Goal: Task Accomplishment & Management: Use online tool/utility

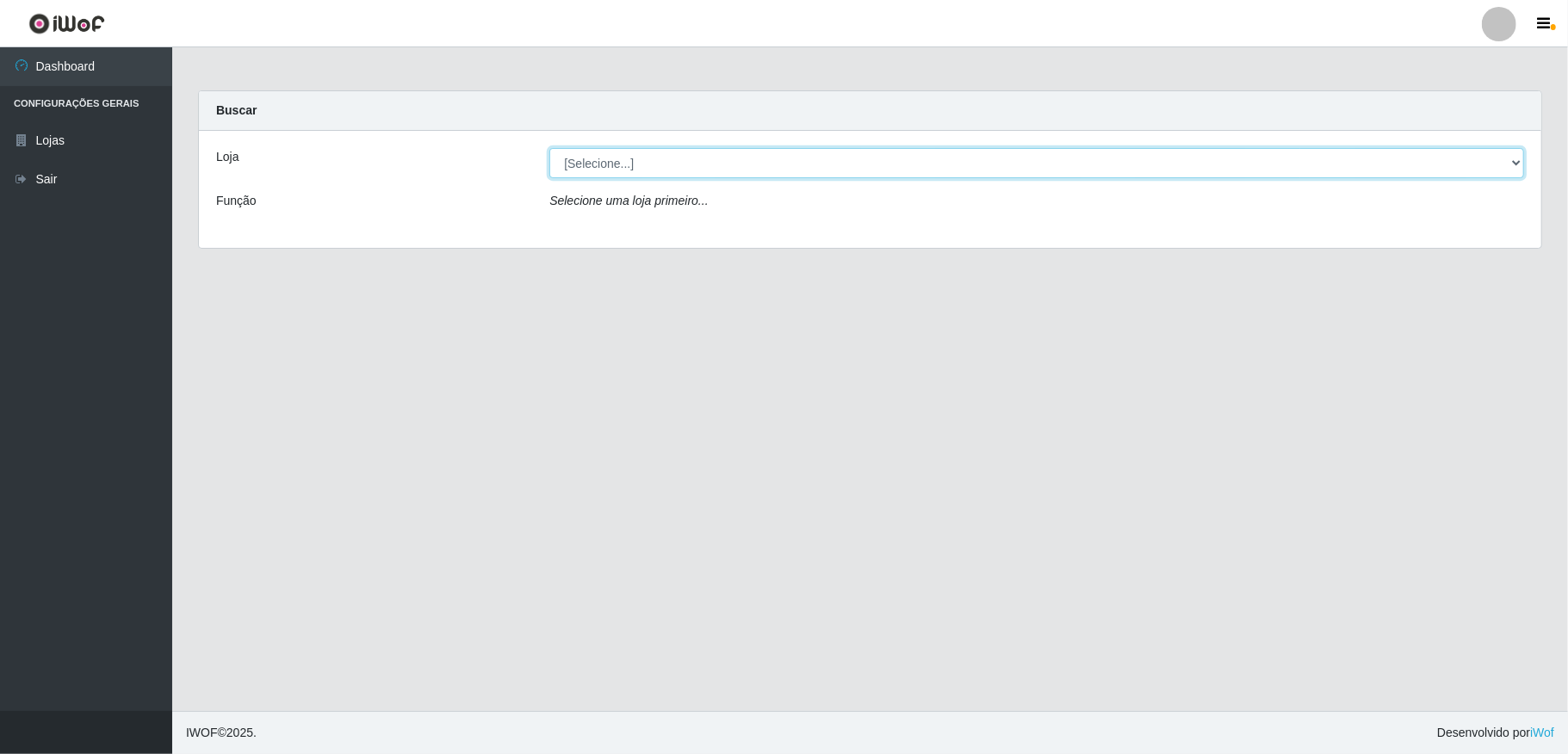
click at [1502, 167] on select "[Selecione...] Atacado Vem - [STREET_ADDRESS]" at bounding box center [1037, 162] width 974 height 30
select select "455"
click at [549, 148] on select "[Selecione...] Atacado Vem - [STREET_ADDRESS]" at bounding box center [1037, 162] width 974 height 30
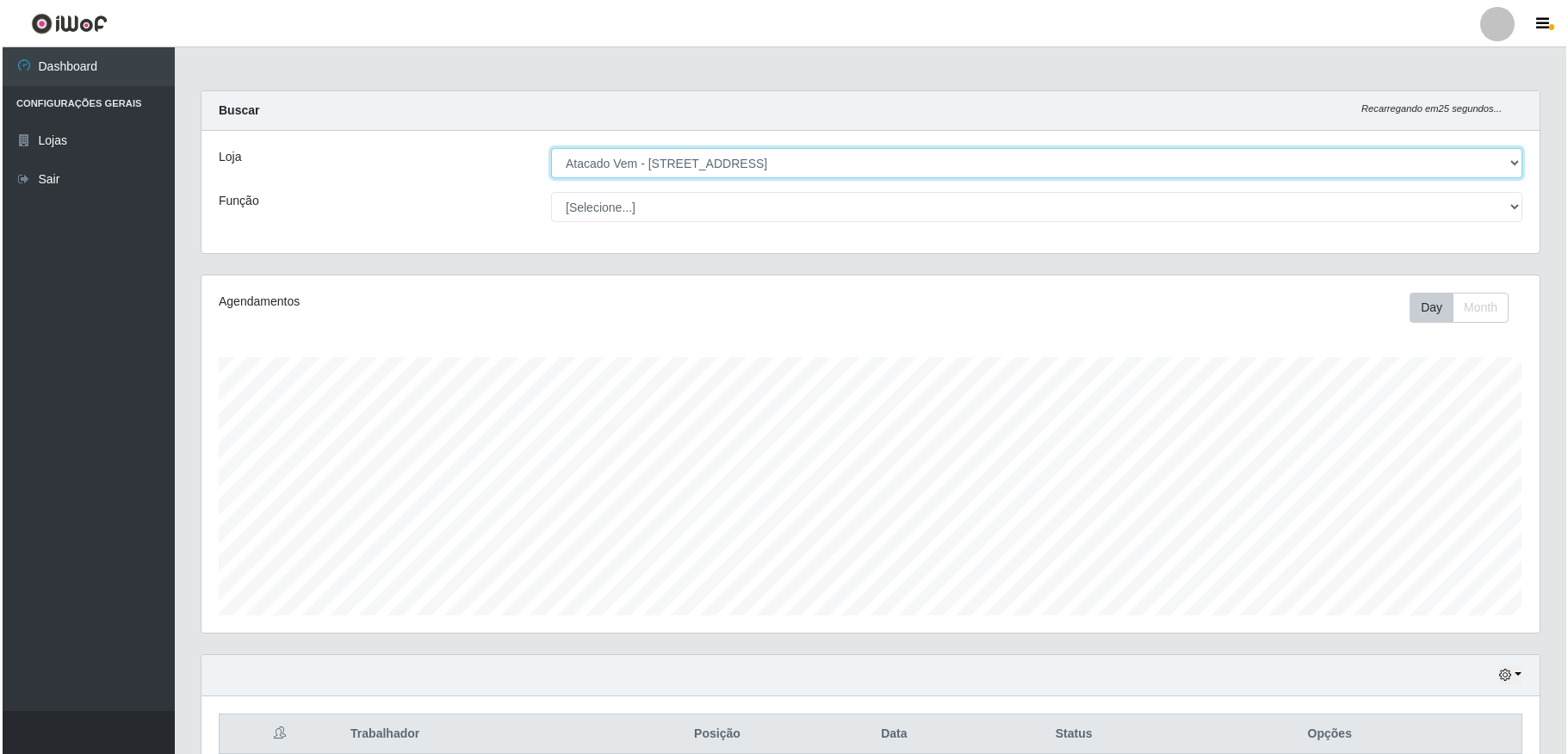
scroll to position [624, 0]
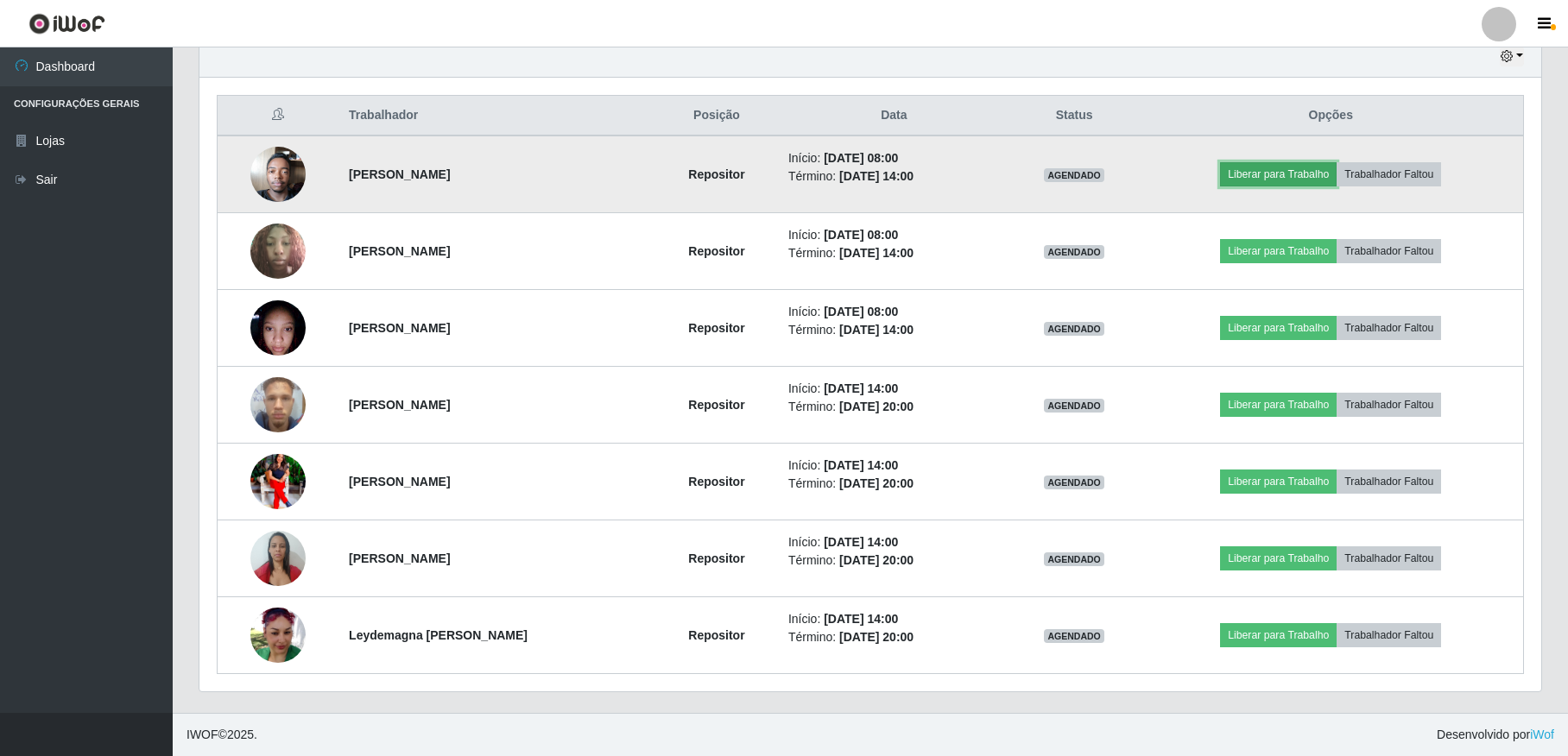
click at [1304, 164] on button "Liberar para Trabalho" at bounding box center [1279, 174] width 117 height 24
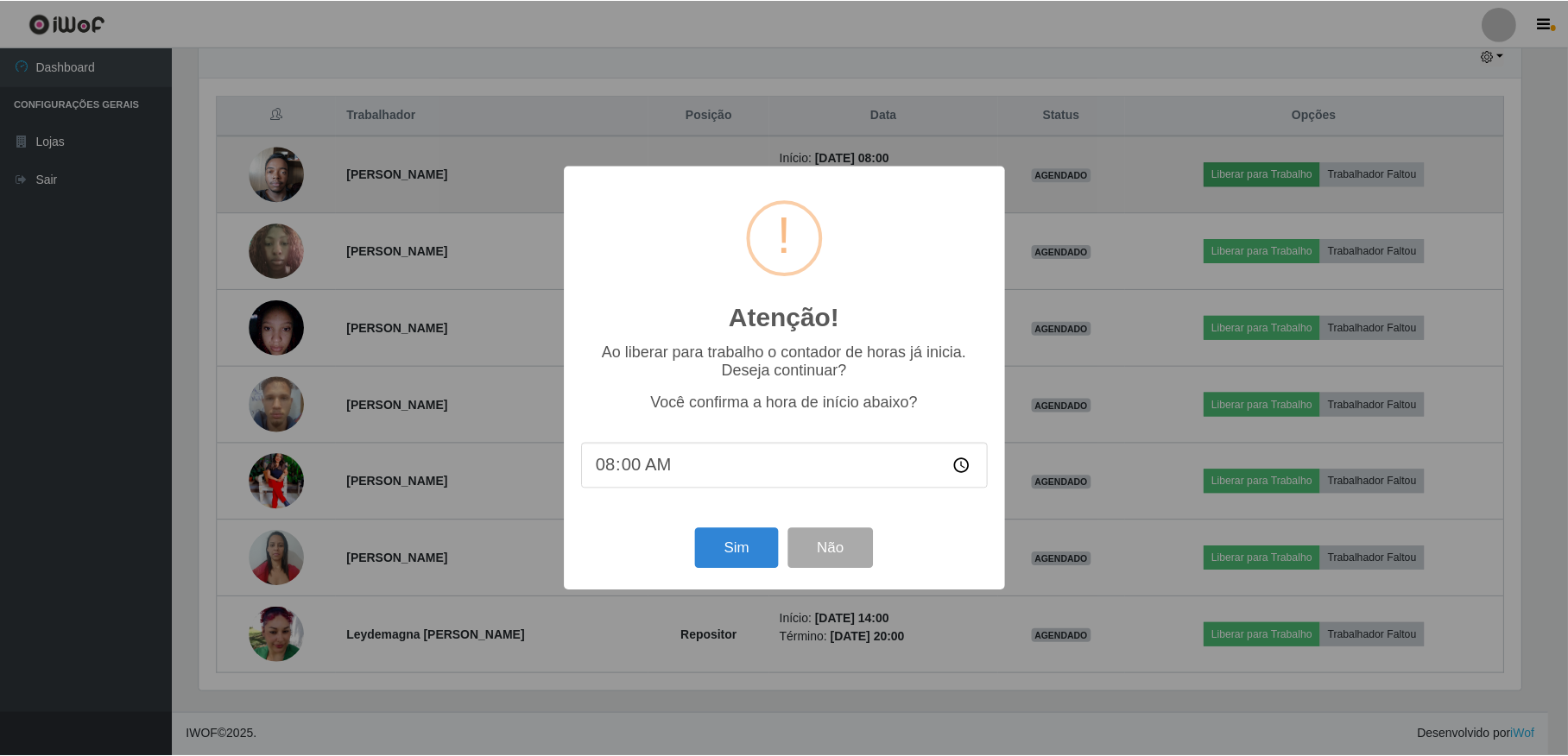
scroll to position [359, 1326]
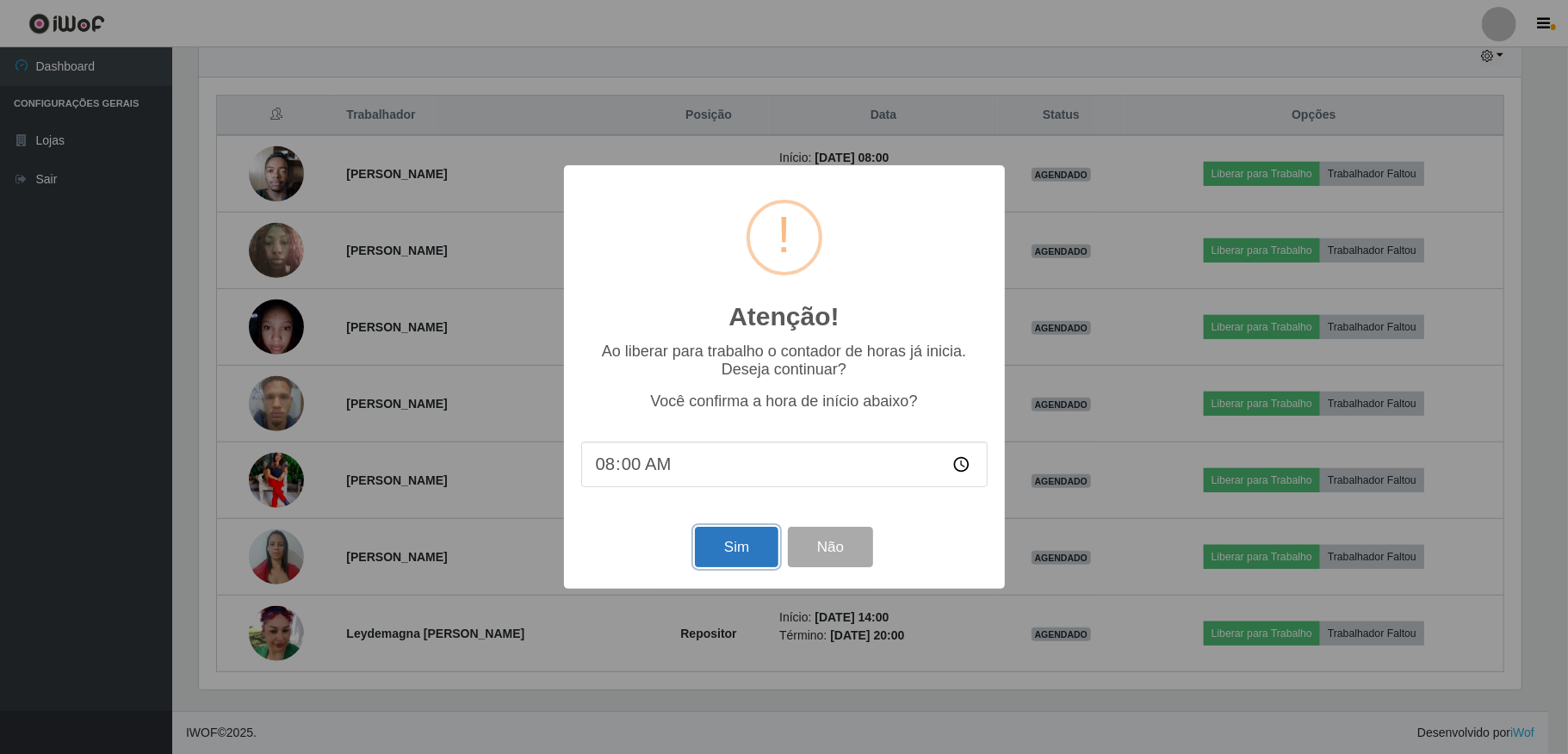
click at [720, 554] on button "Sim" at bounding box center [736, 547] width 84 height 41
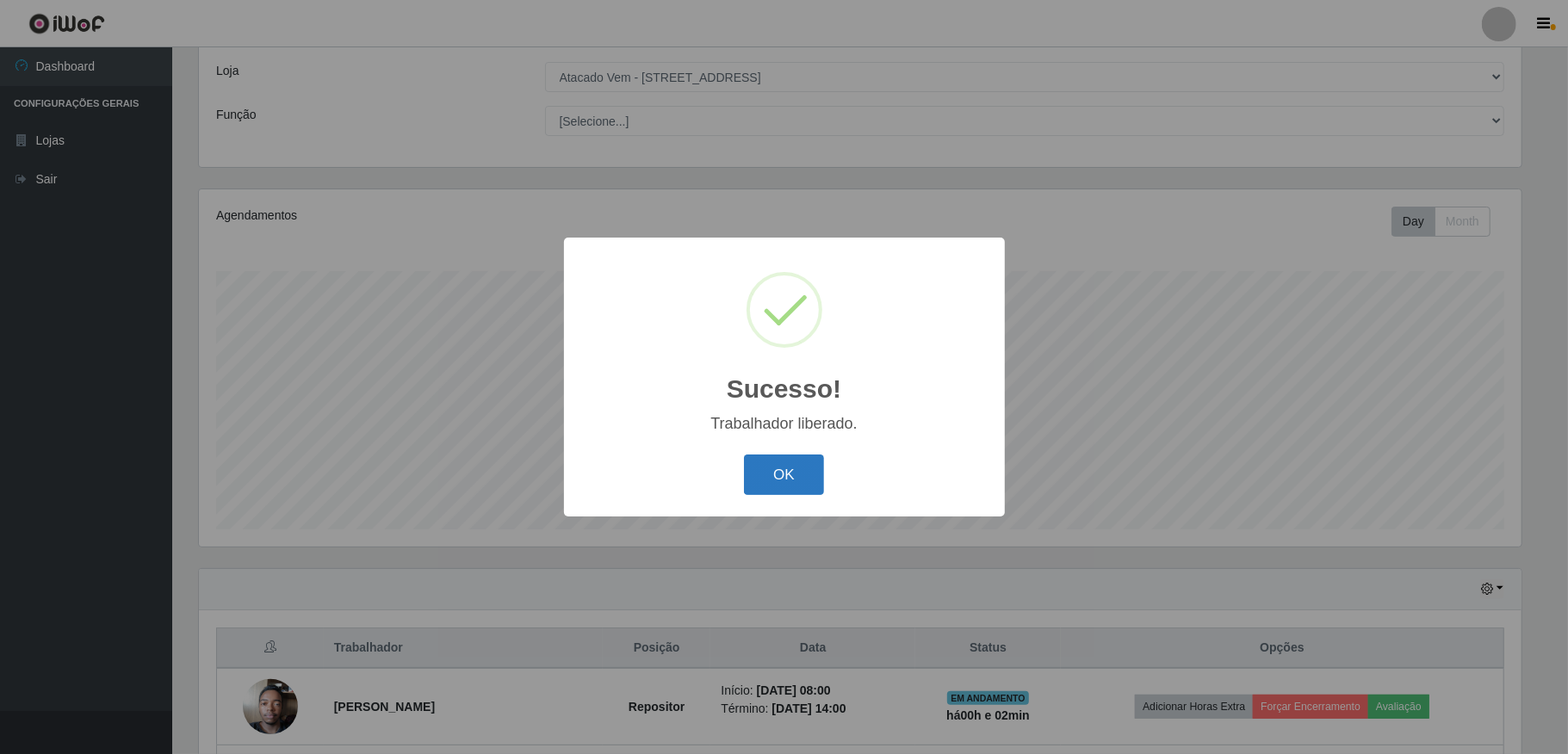
click at [783, 478] on button "OK" at bounding box center [784, 474] width 80 height 41
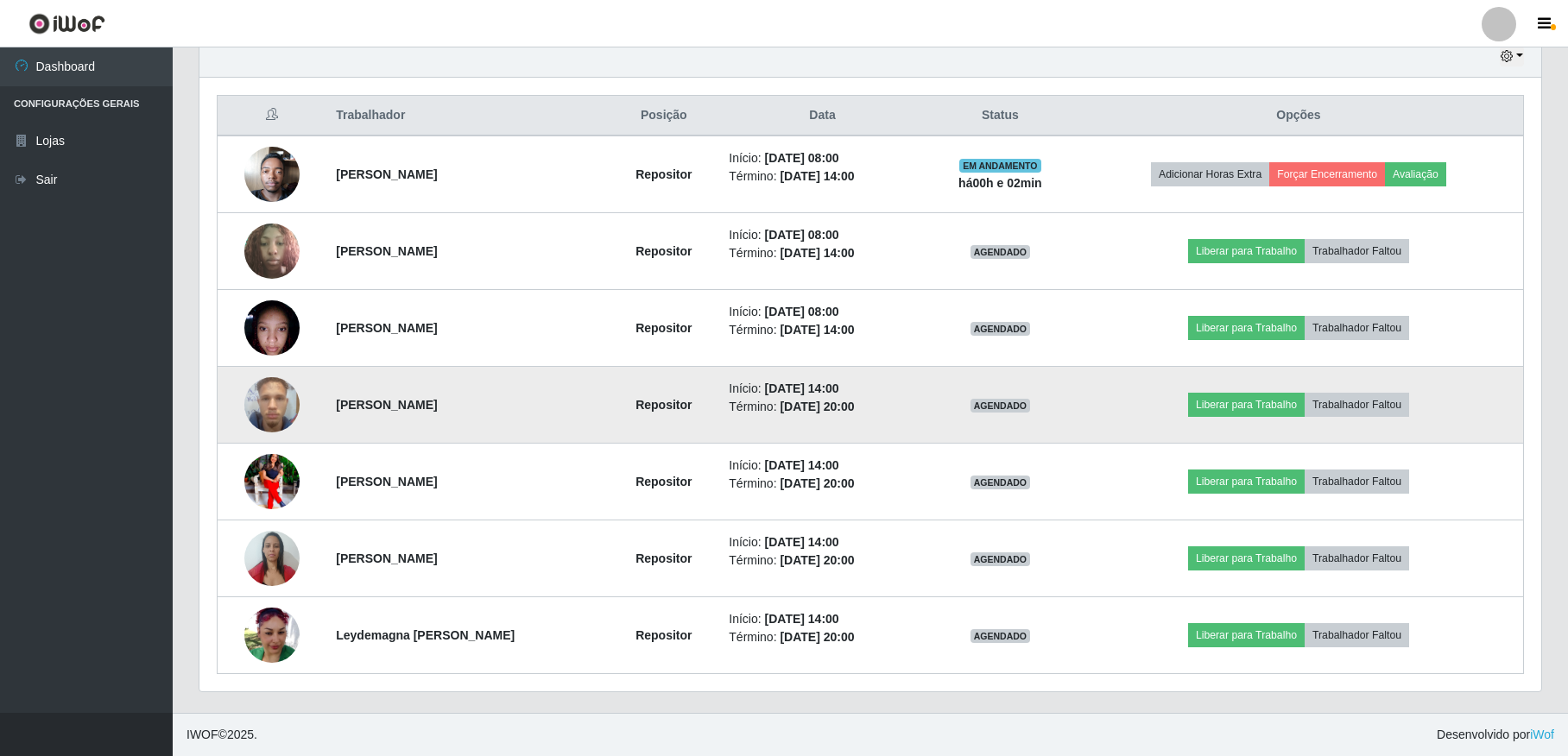
scroll to position [626, 0]
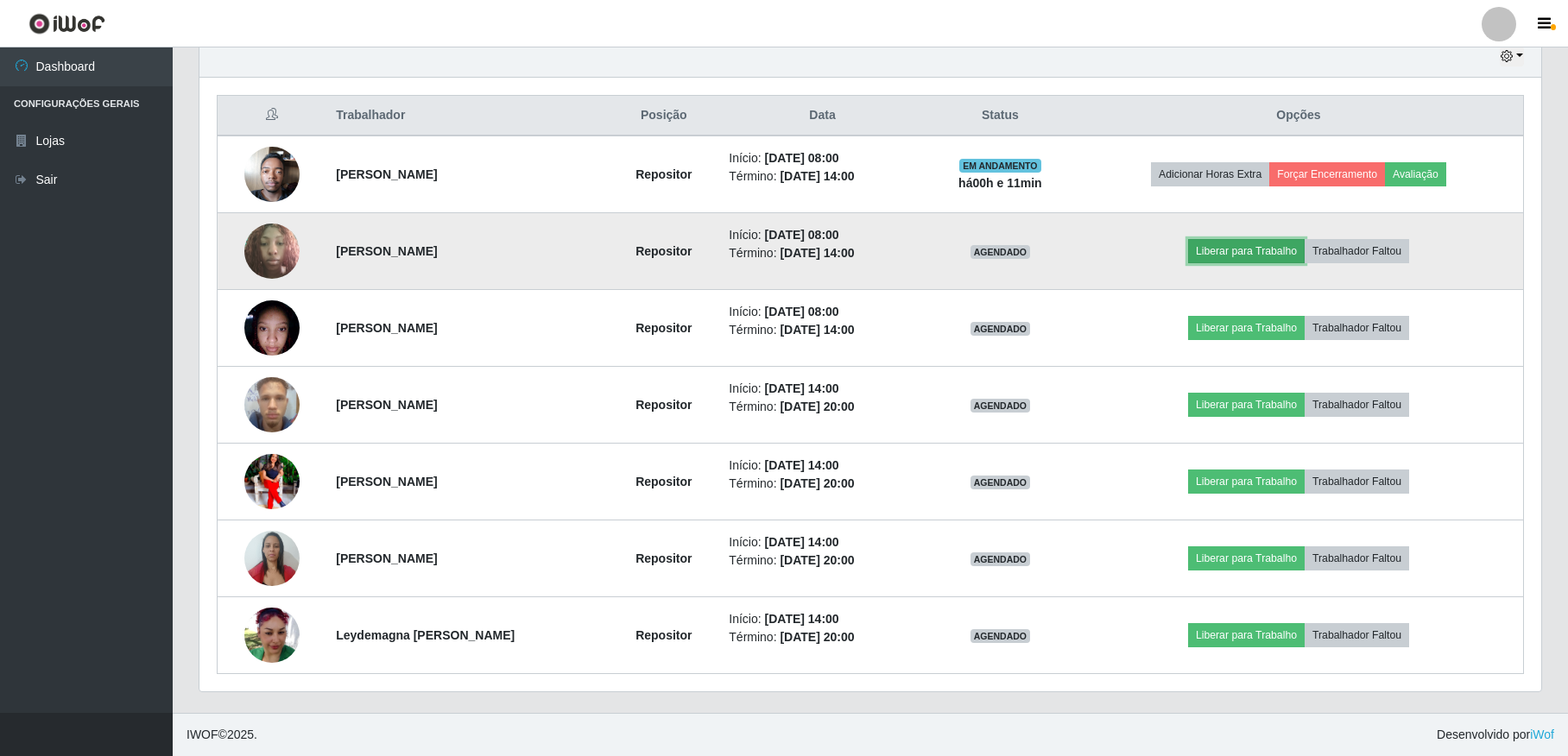
click at [1274, 256] on button "Liberar para Trabalho" at bounding box center [1247, 251] width 117 height 24
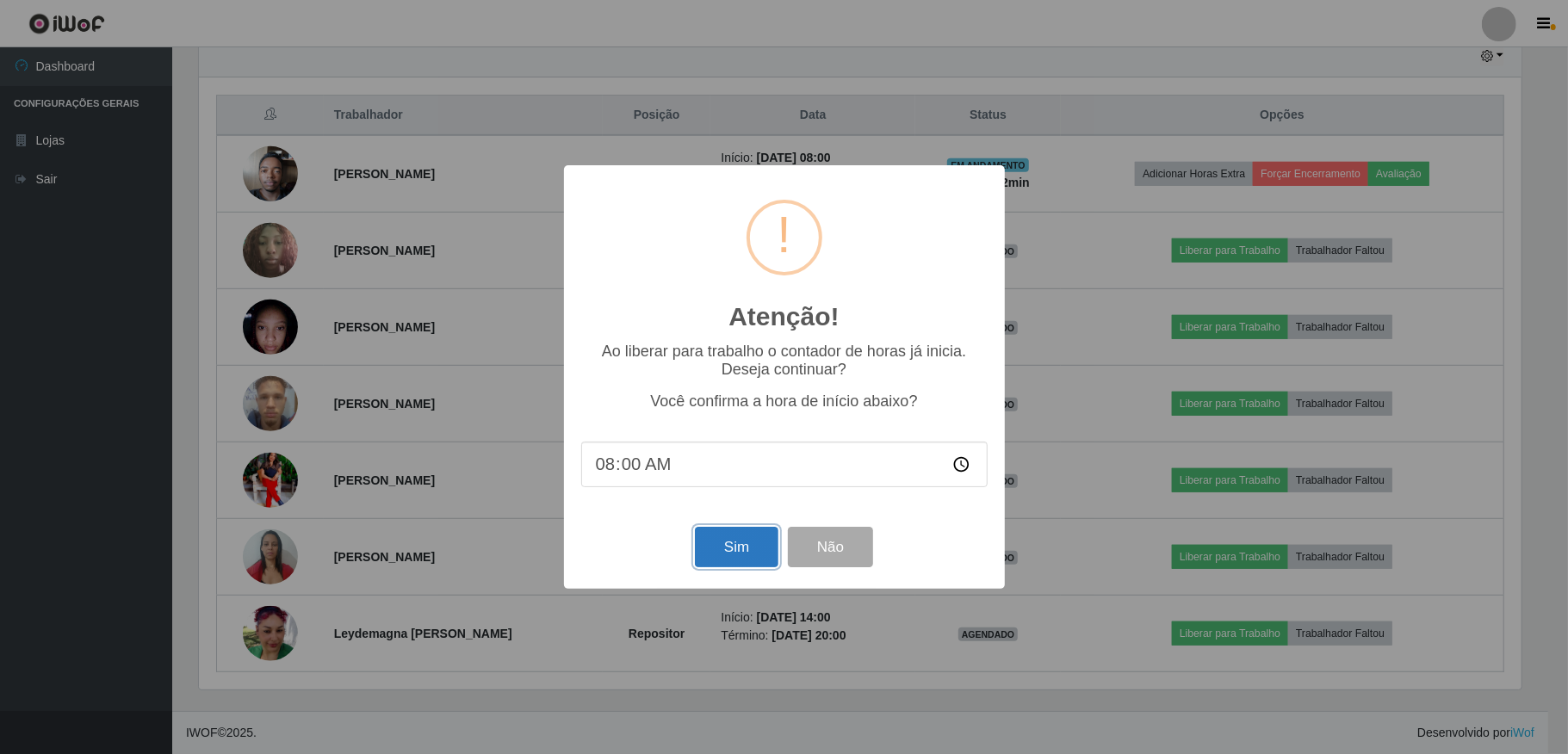
click at [724, 548] on button "Sim" at bounding box center [736, 547] width 84 height 41
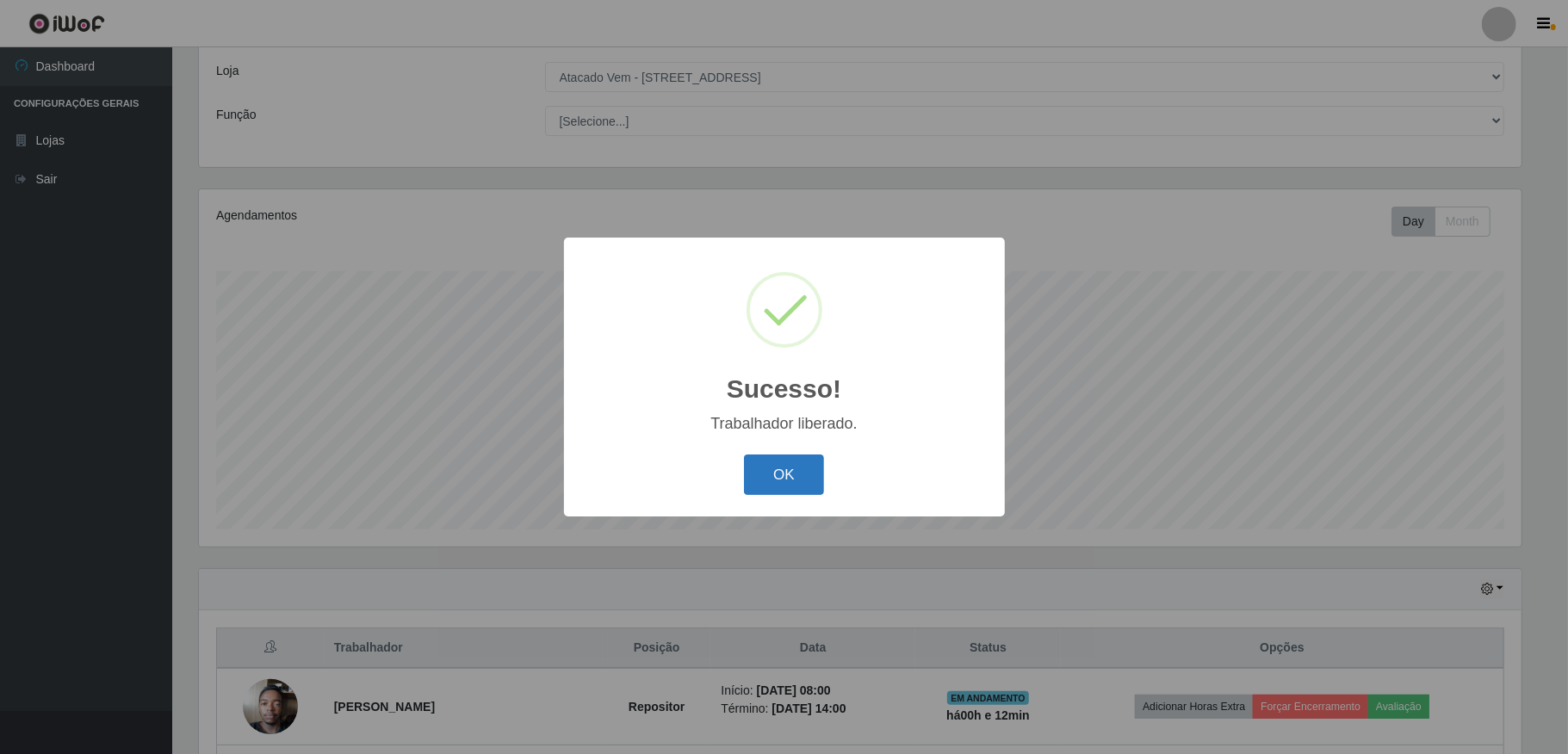
click at [771, 475] on button "OK" at bounding box center [784, 474] width 80 height 41
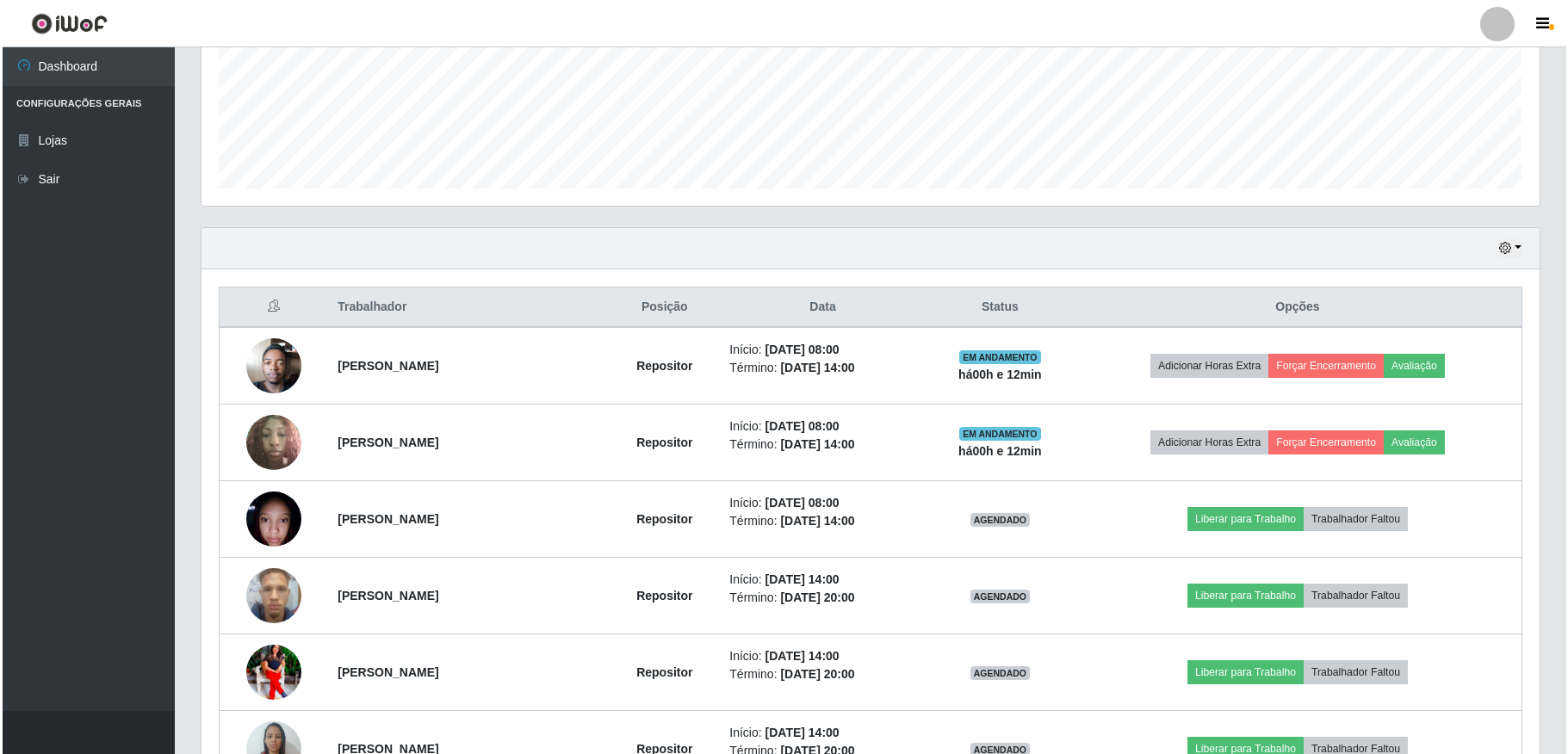
scroll to position [430, 0]
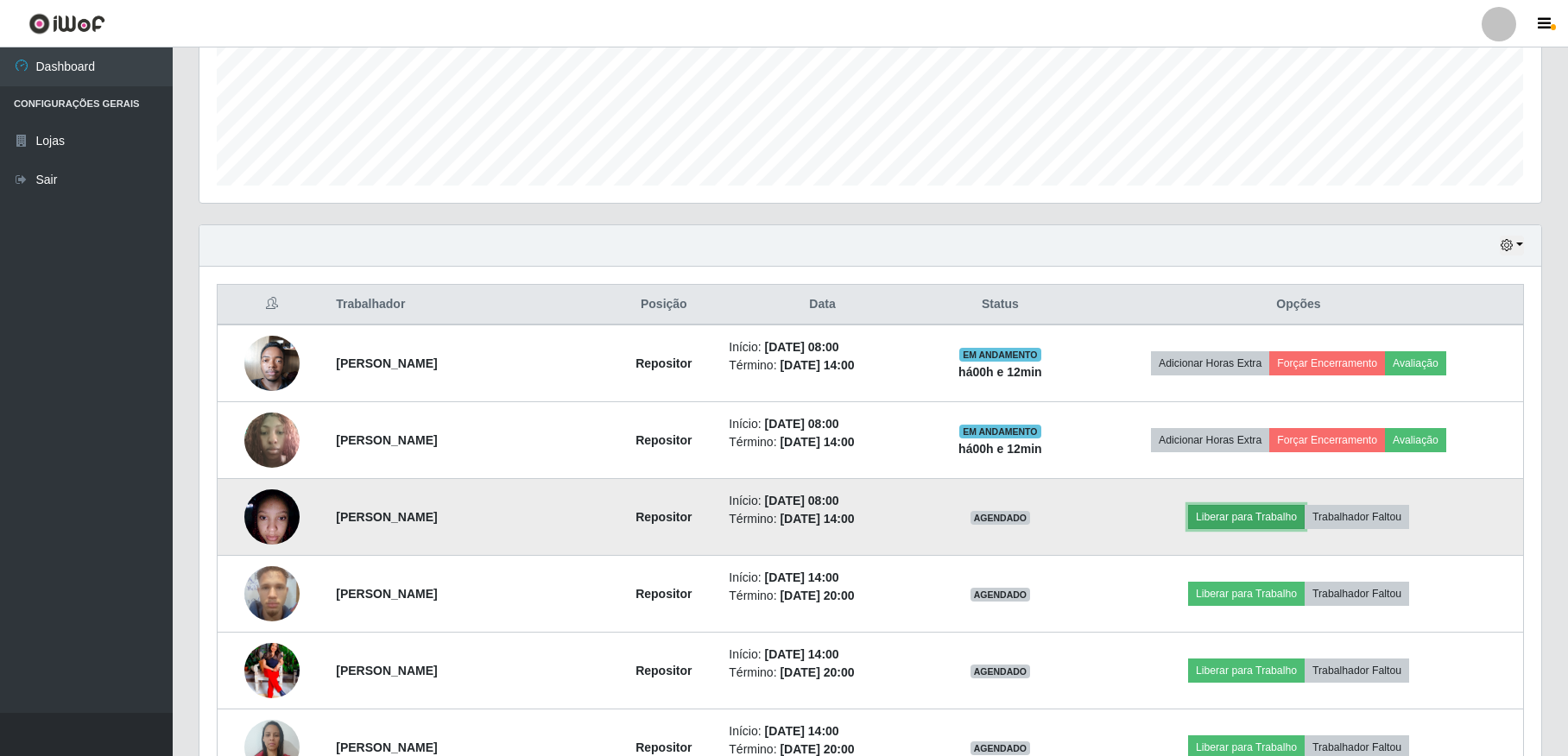
click at [1262, 511] on button "Liberar para Trabalho" at bounding box center [1247, 517] width 117 height 24
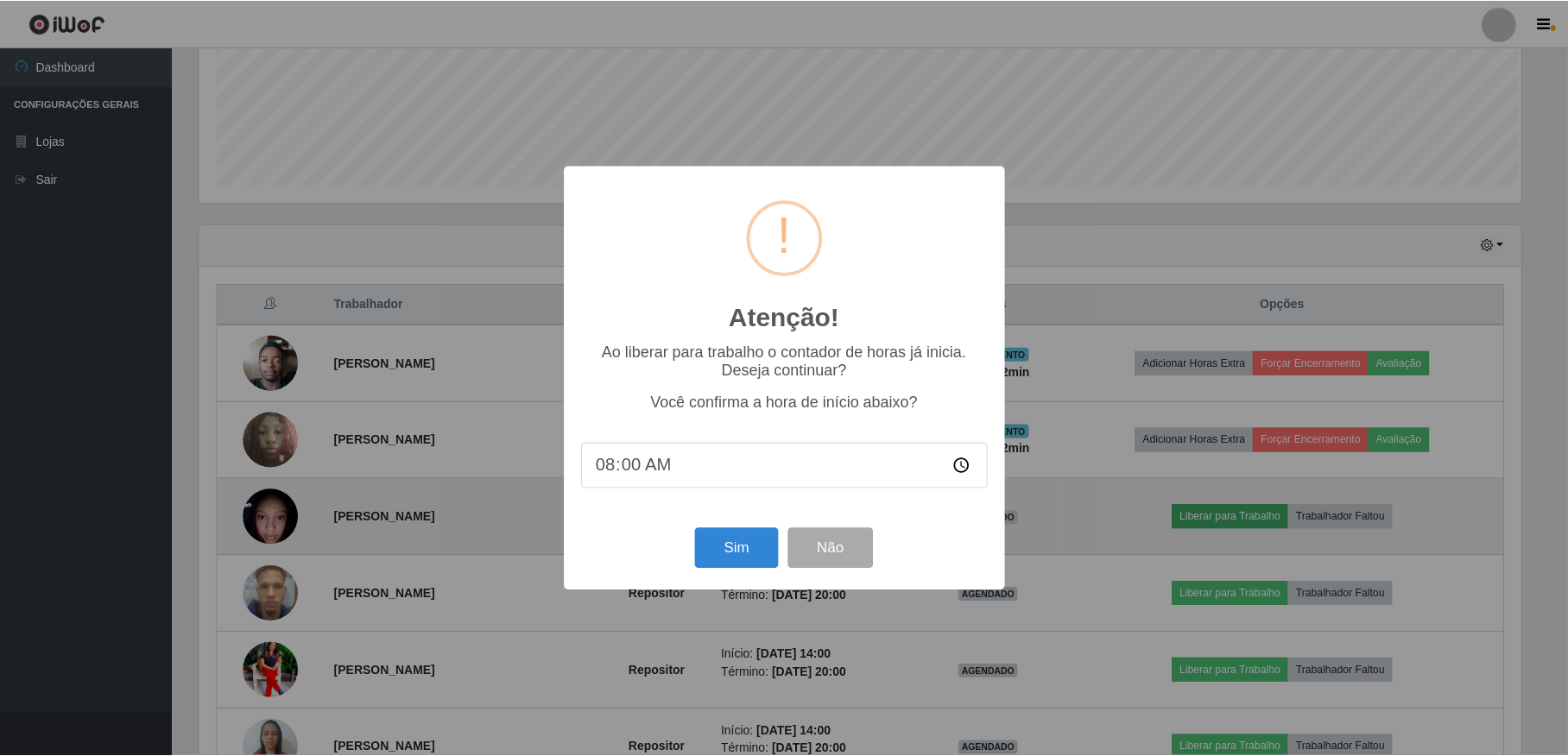
scroll to position [359, 1326]
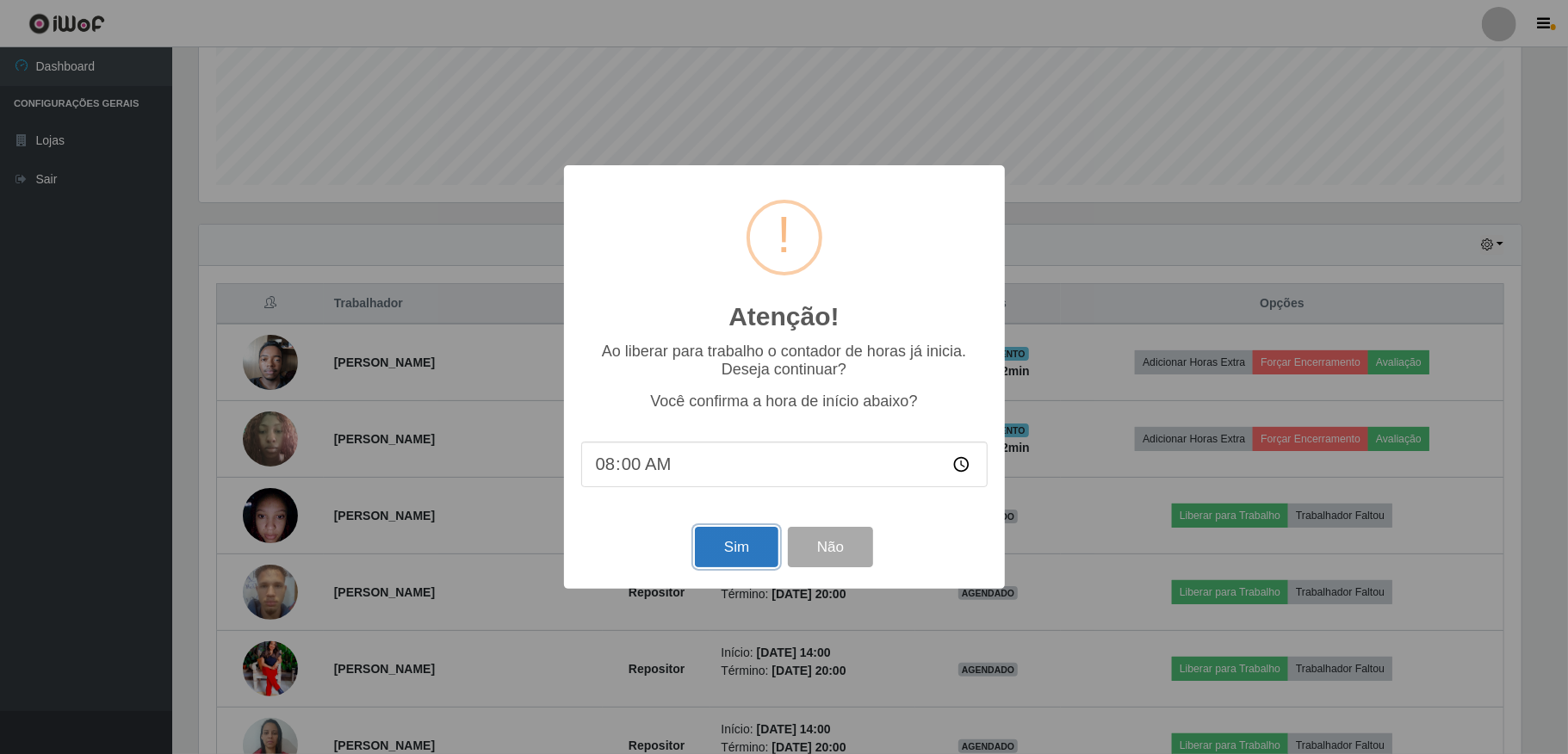
click at [713, 548] on button "Sim" at bounding box center [736, 547] width 84 height 41
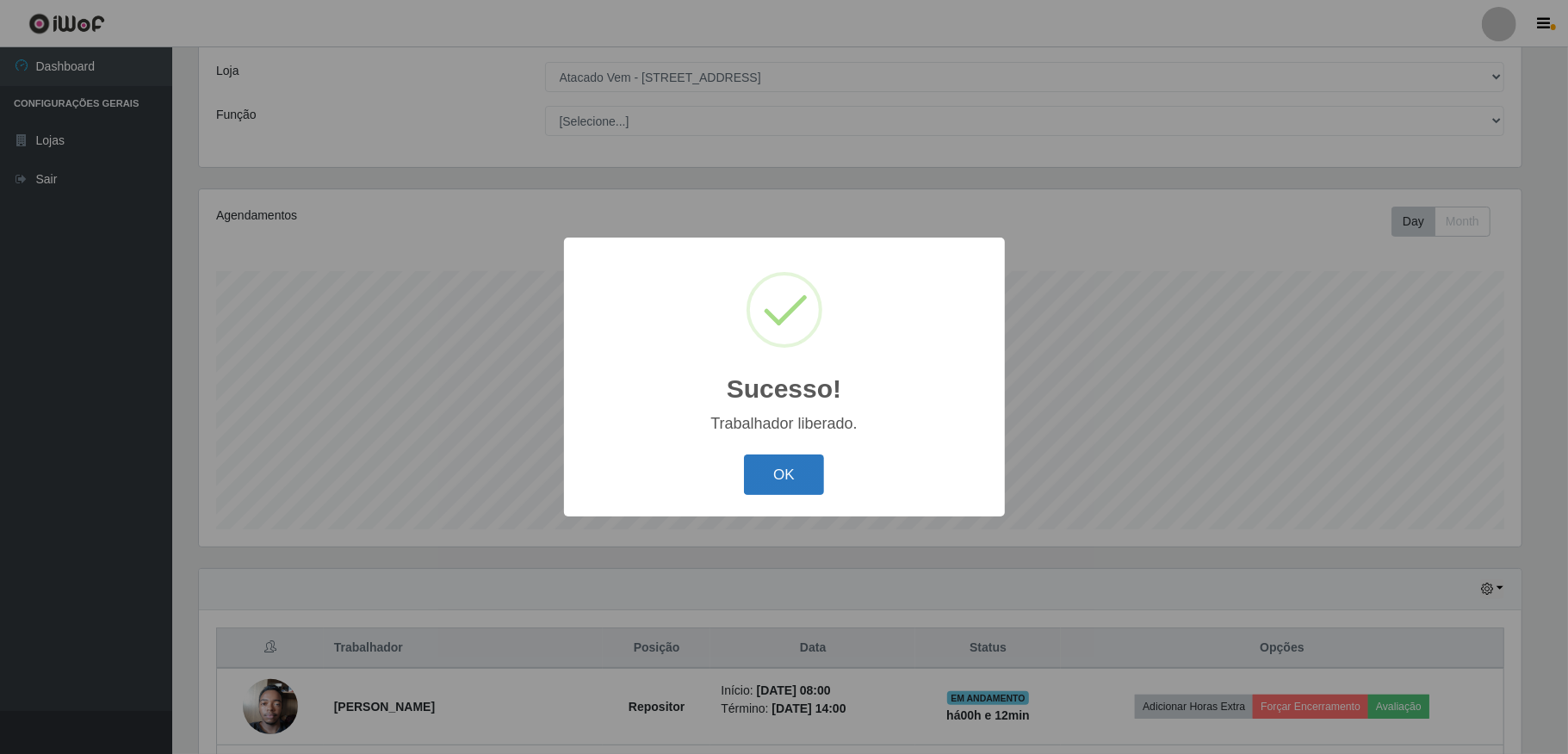
click at [796, 468] on button "OK" at bounding box center [784, 474] width 80 height 41
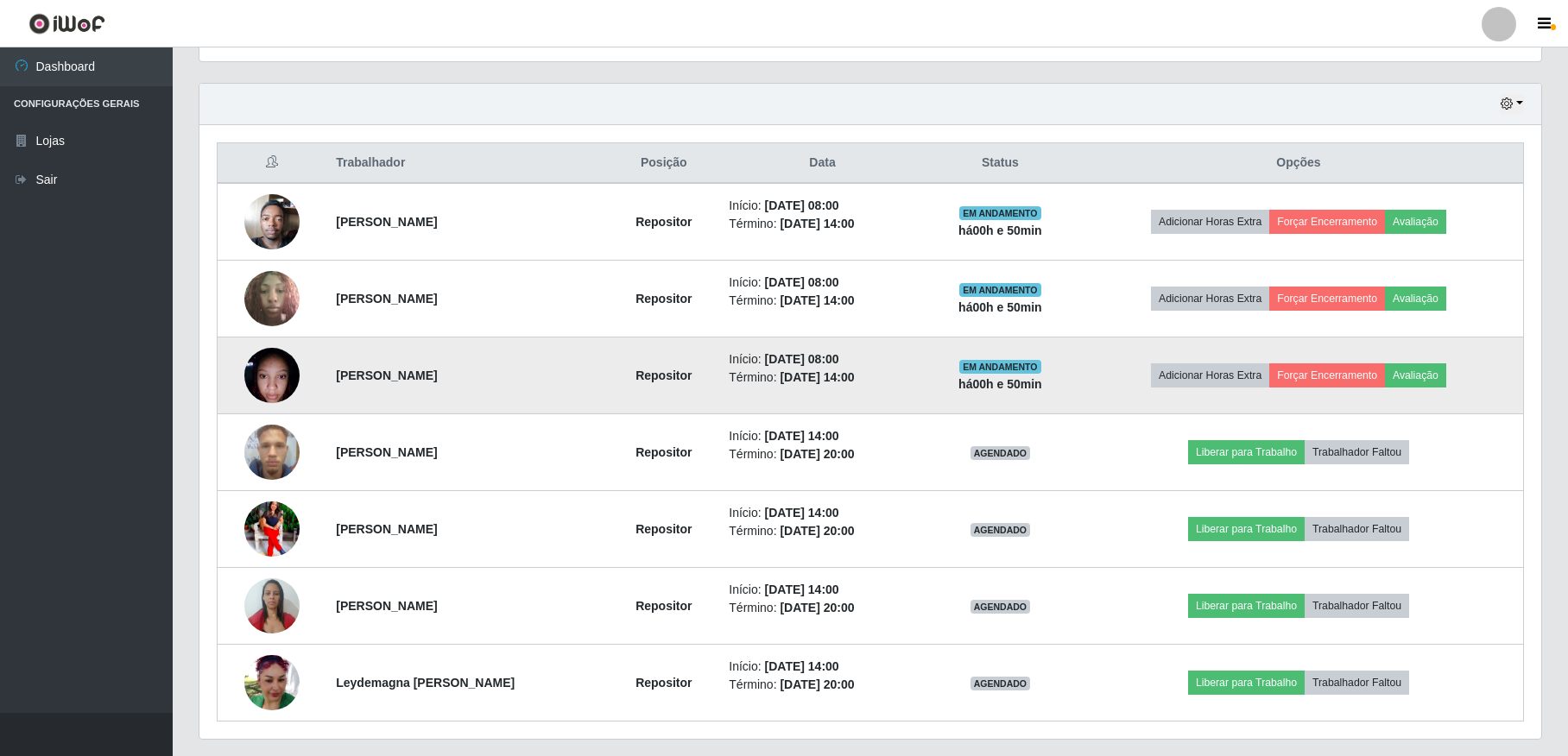
scroll to position [626, 0]
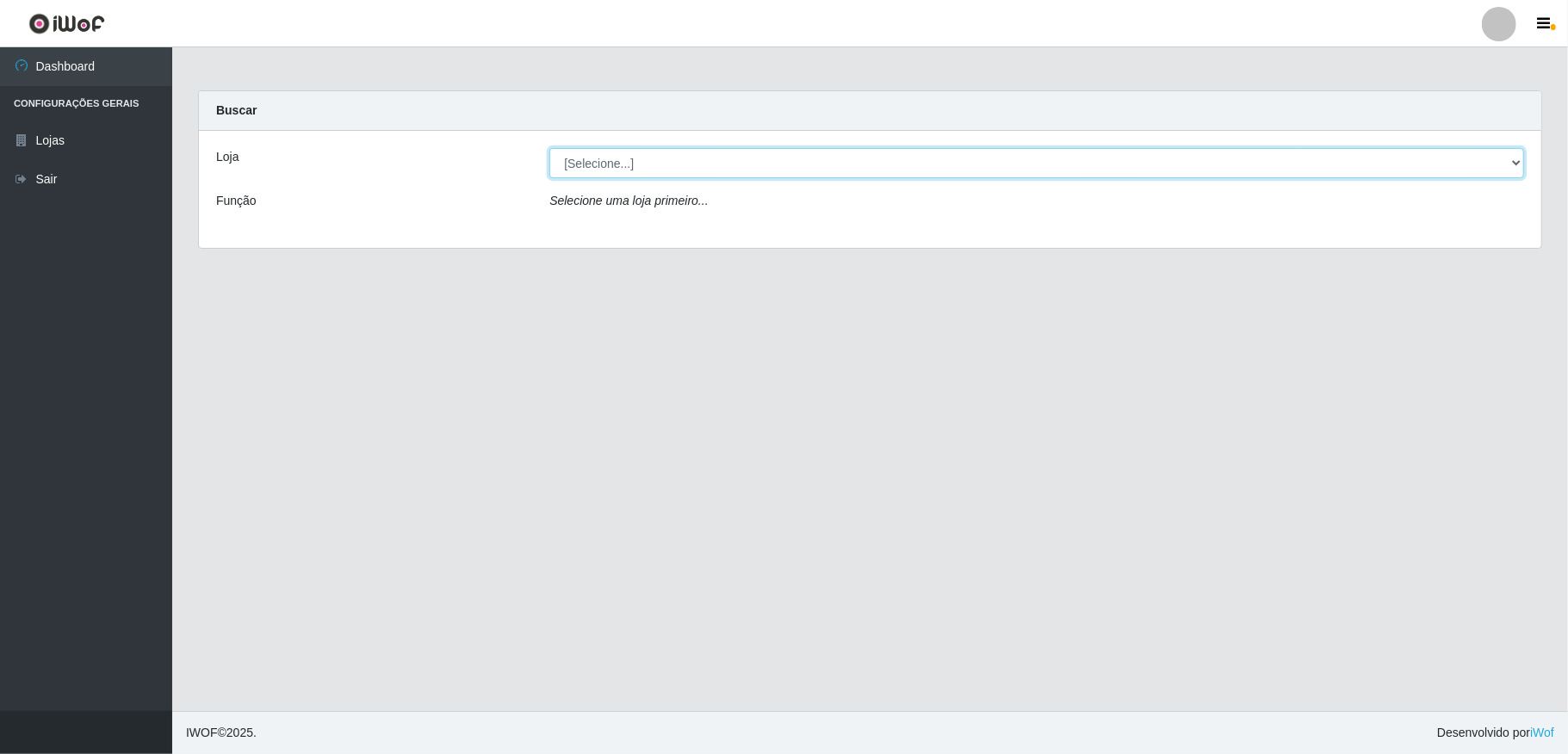
click at [1178, 169] on select "[Selecione...] Atacado Vem - Loja 36 Vila Nova do Colares" at bounding box center [1037, 162] width 974 height 30
click at [832, 219] on div "Loja [Selecione...] Atacado Vem - Loja 36 Vila Nova do Colares Função Selecione…" at bounding box center [870, 190] width 1343 height 117
click at [942, 177] on select "[Selecione...] Atacado Vem - Loja 36 Vila Nova do Colares" at bounding box center [1037, 162] width 974 height 30
select select "455"
click at [549, 148] on select "[Selecione...] Atacado Vem - Loja 36 Vila Nova do Colares" at bounding box center [1037, 162] width 974 height 30
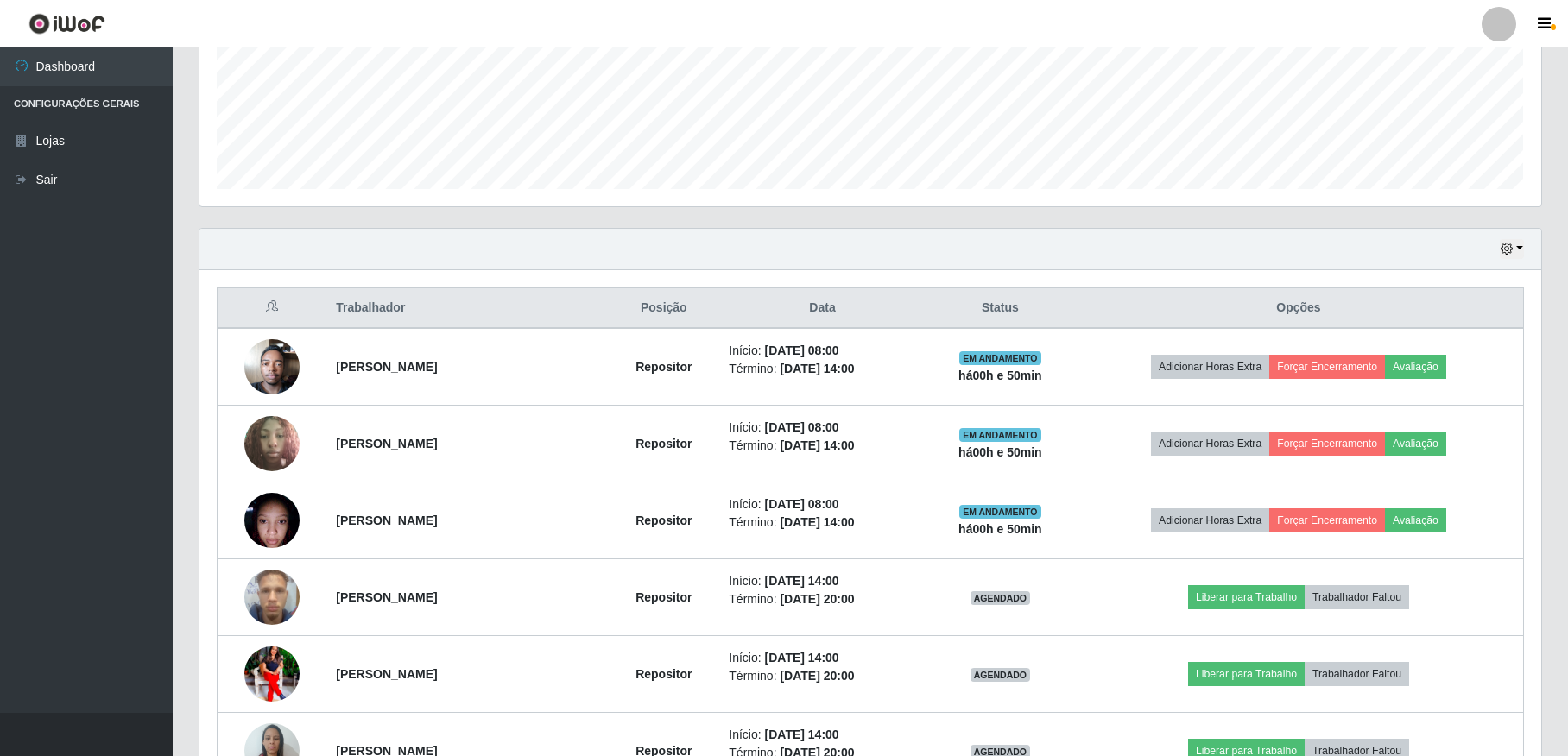
scroll to position [626, 0]
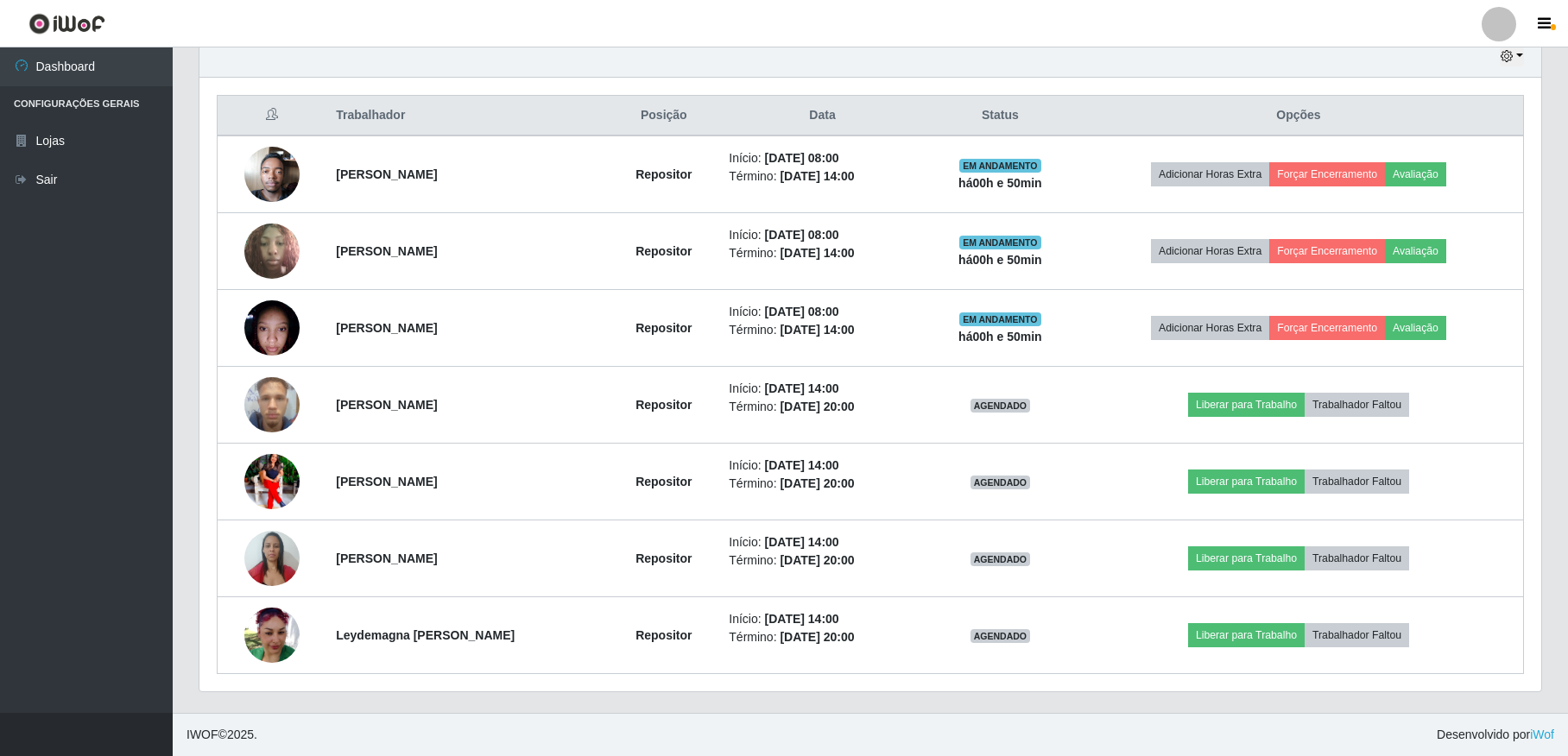
click at [935, 744] on footer "IWOF © 2025 . Desenvolvido por iWof" at bounding box center [870, 734] width 1396 height 43
click at [938, 706] on div "Hoje 1 dia 3 dias 1 Semana Não encerrados Trabalhador Posição Data Status Opçõe…" at bounding box center [870, 374] width 1370 height 678
click at [1541, 29] on icon "button" at bounding box center [1544, 24] width 13 height 16
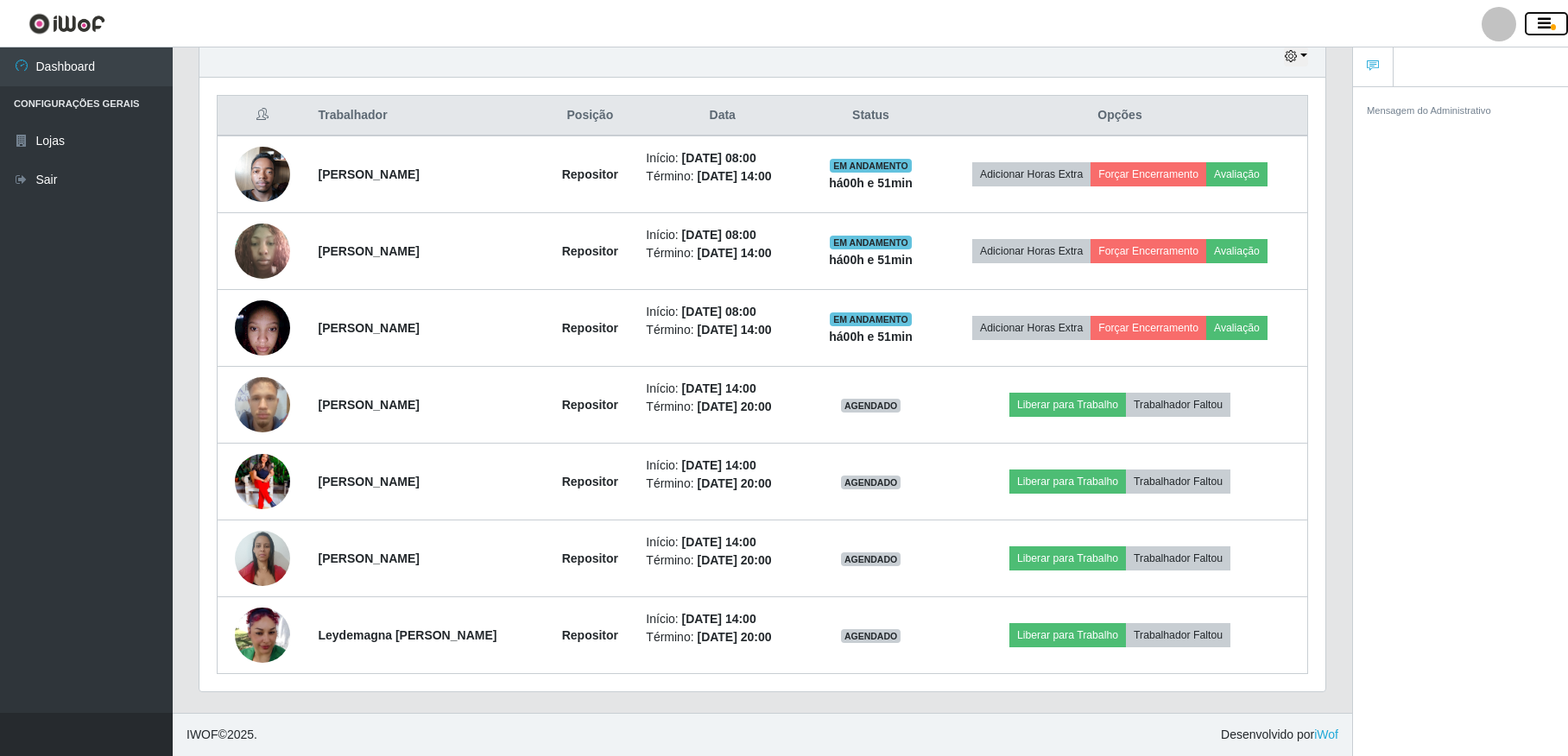
scroll to position [862935, 862487]
click at [1344, 333] on div "Carregando... Buscar Recarregando em 10 segundos... Loja [Selecione...] Atacado…" at bounding box center [762, 92] width 1180 height 1244
click at [1549, 33] on button "button" at bounding box center [1547, 24] width 43 height 24
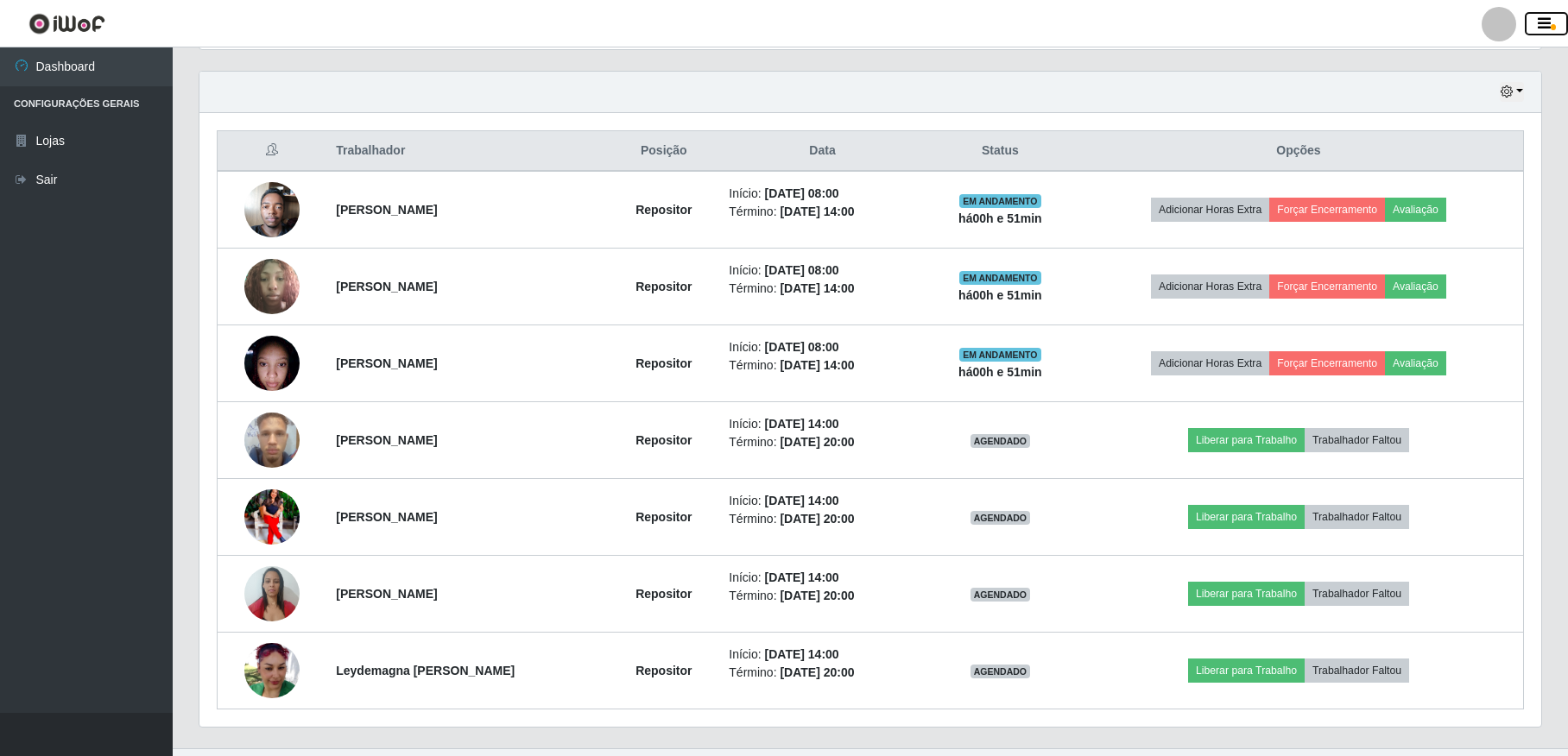
scroll to position [626, 0]
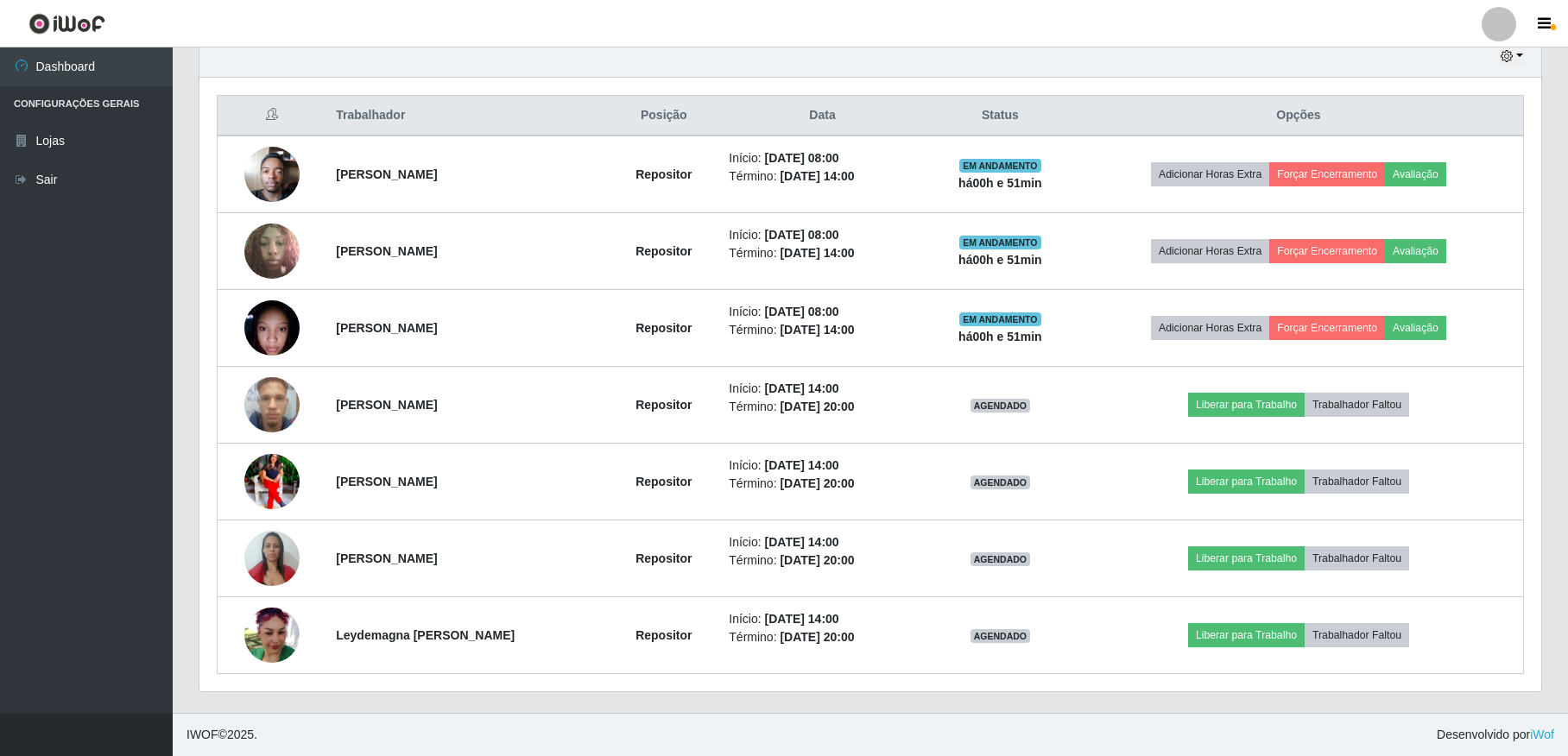
click at [1556, 512] on div "Carregando... Buscar Recarregando em 0 segundos... Loja [Selecione...] Atacado …" at bounding box center [870, 92] width 1396 height 1244
click at [1552, 284] on div "Hoje 1 dia 3 dias 1 Semana Não encerrados Trabalhador Posição Data Status Opçõe…" at bounding box center [870, 374] width 1370 height 678
